Goal: Transaction & Acquisition: Purchase product/service

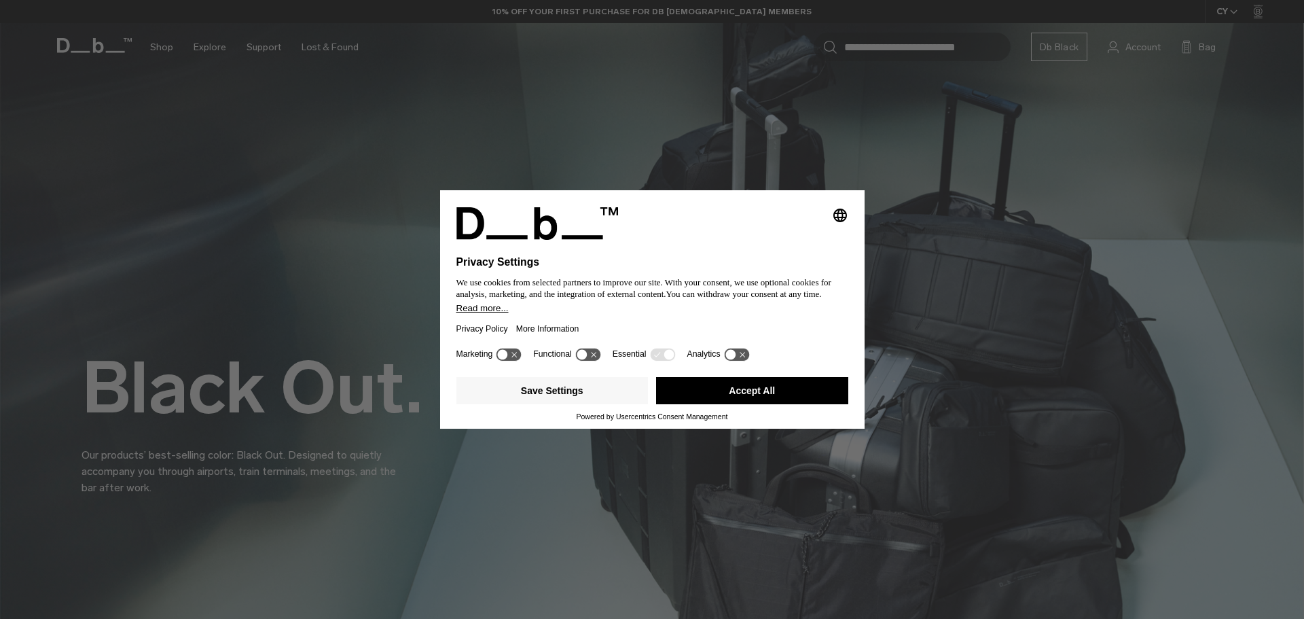
click at [756, 391] on button "Accept All" at bounding box center [752, 390] width 192 height 27
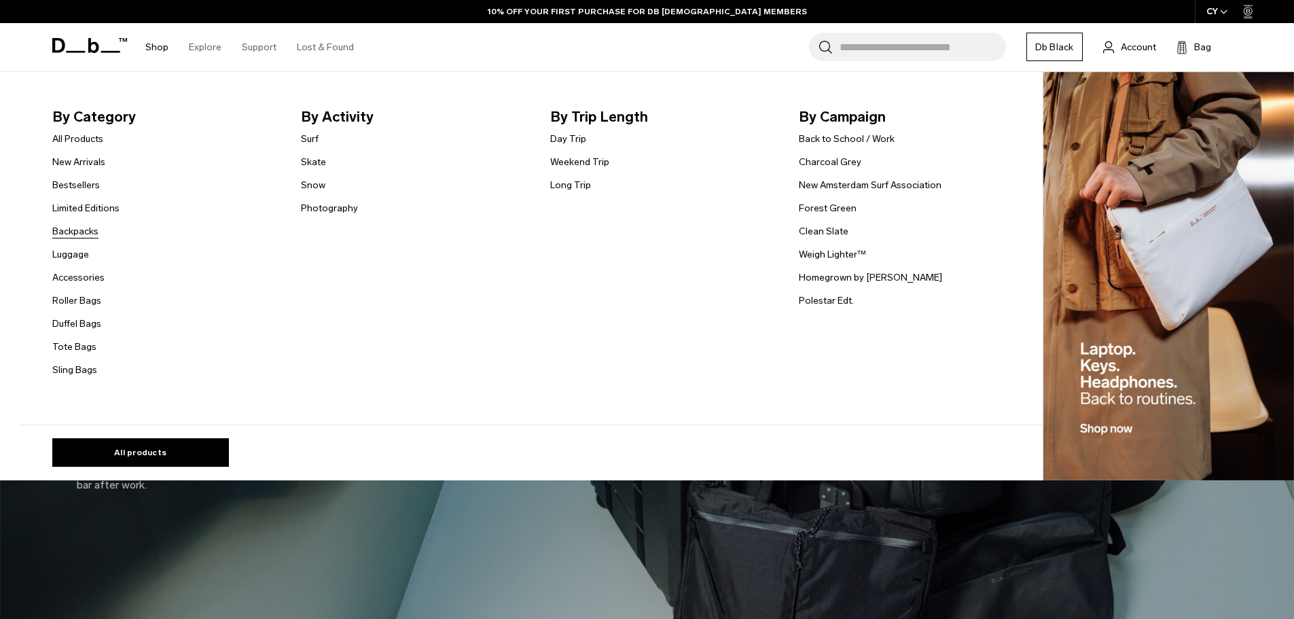
click at [82, 232] on link "Backpacks" at bounding box center [75, 231] width 46 height 14
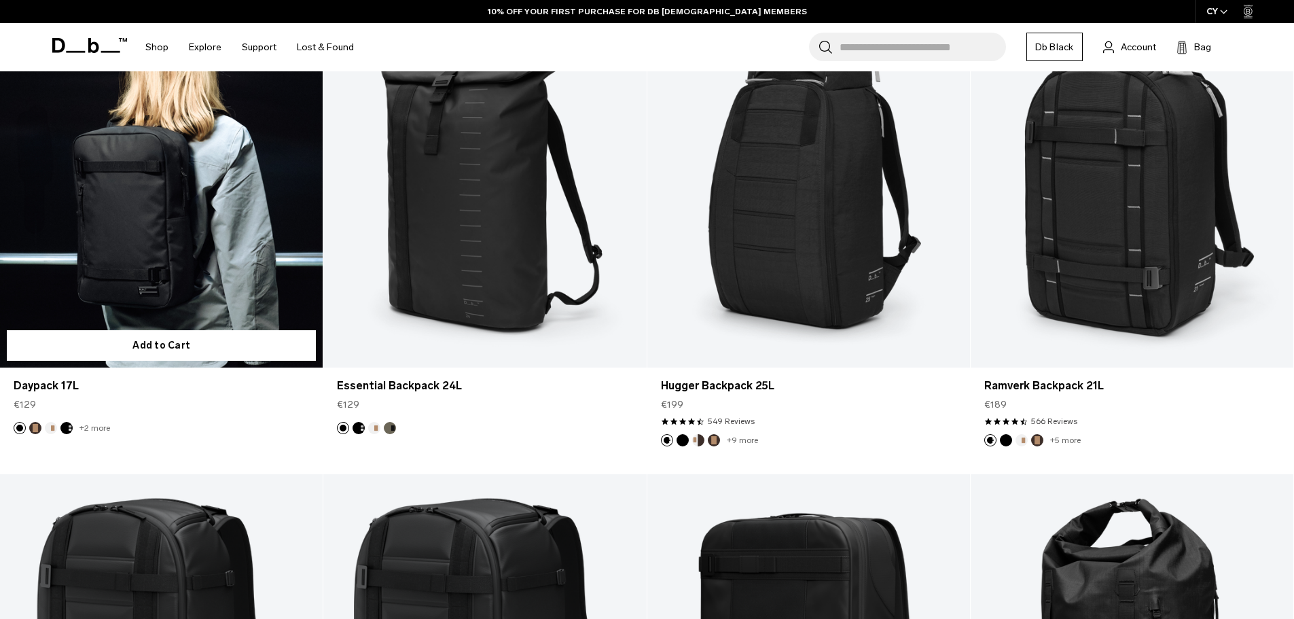
scroll to position [1781, 0]
